Goal: Transaction & Acquisition: Purchase product/service

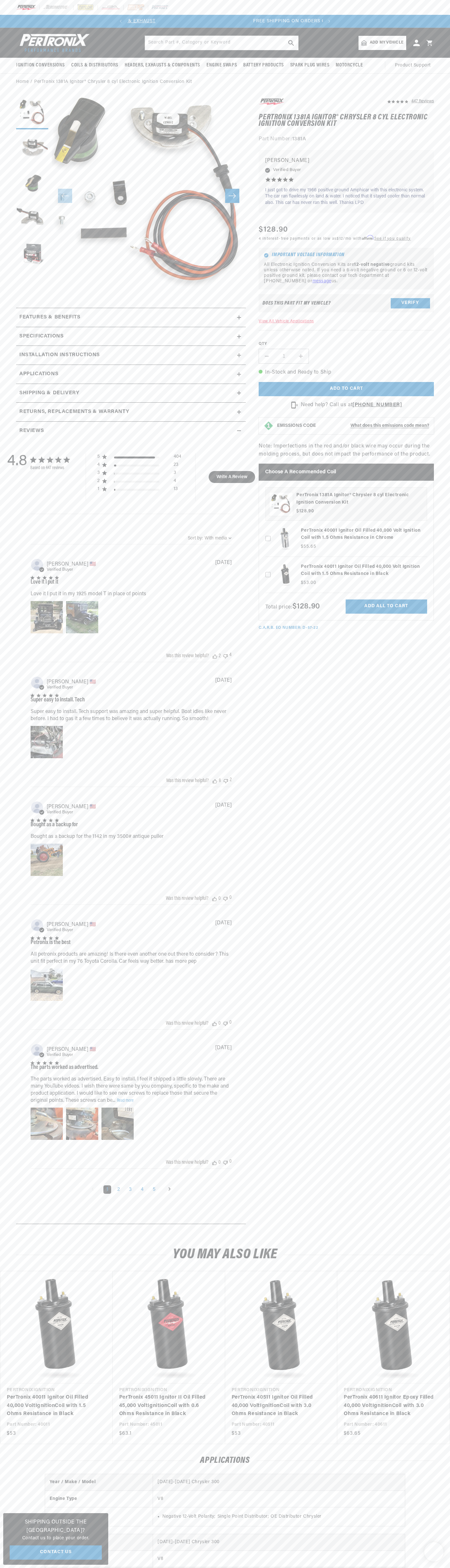
scroll to position [0, 196]
click at [272, 25] on p "FREE SHIPPING ON ORDERS OVER $109" at bounding box center [225, 21] width 196 height 7
click at [420, 825] on div "447 Reviews" at bounding box center [340, 664] width 189 height 1134
click at [228, 1567] on html "Skip to content Your cart Your cart is empty Get the right parts the first time…" at bounding box center [225, 784] width 450 height 1568
click at [7, 26] on slideshow-component "SHOP BEST SELLING IGNITION & EXHAUST FREE SHIPPING ON ORDERS OVER $109" at bounding box center [225, 21] width 450 height 13
